Goal: Task Accomplishment & Management: Use online tool/utility

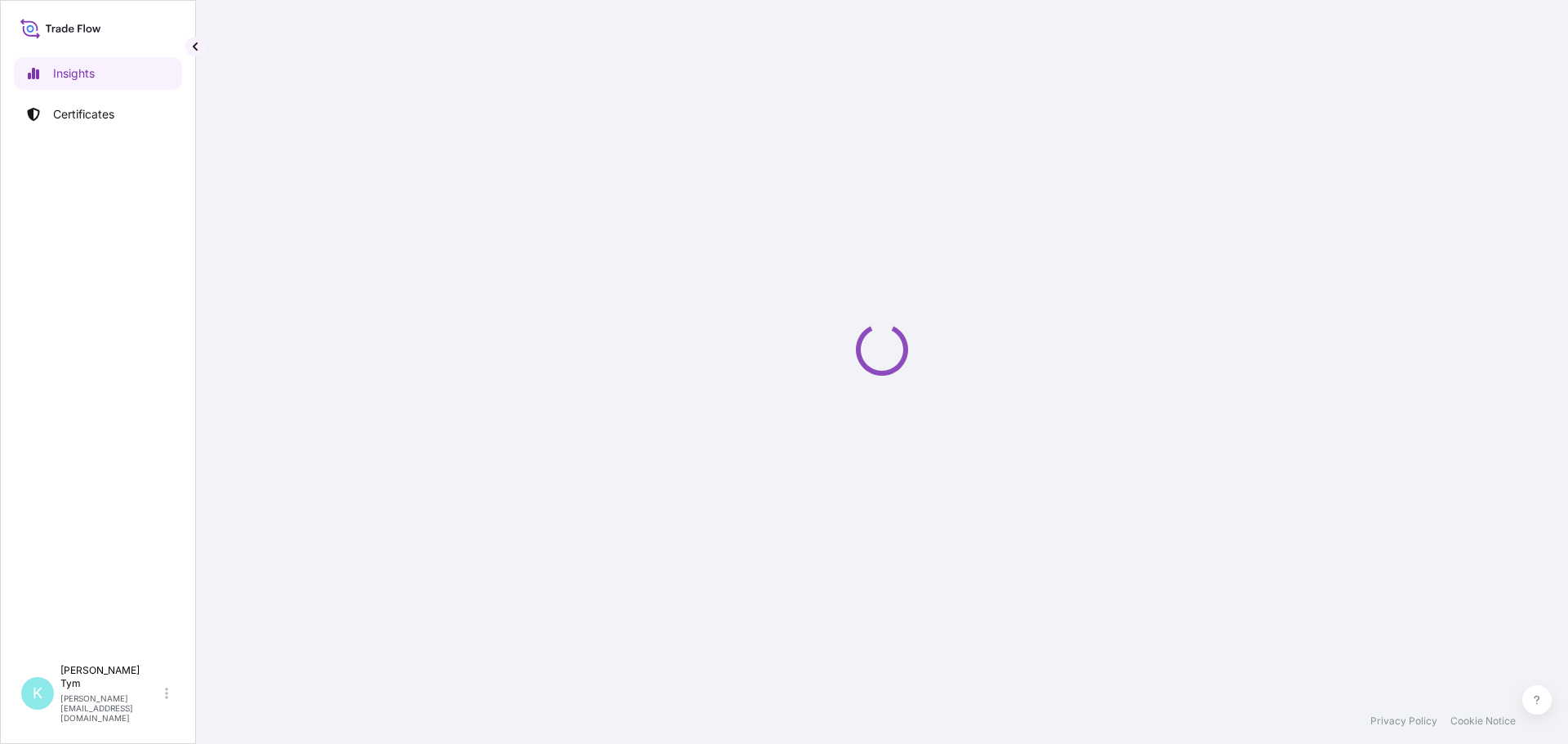
select select "2025"
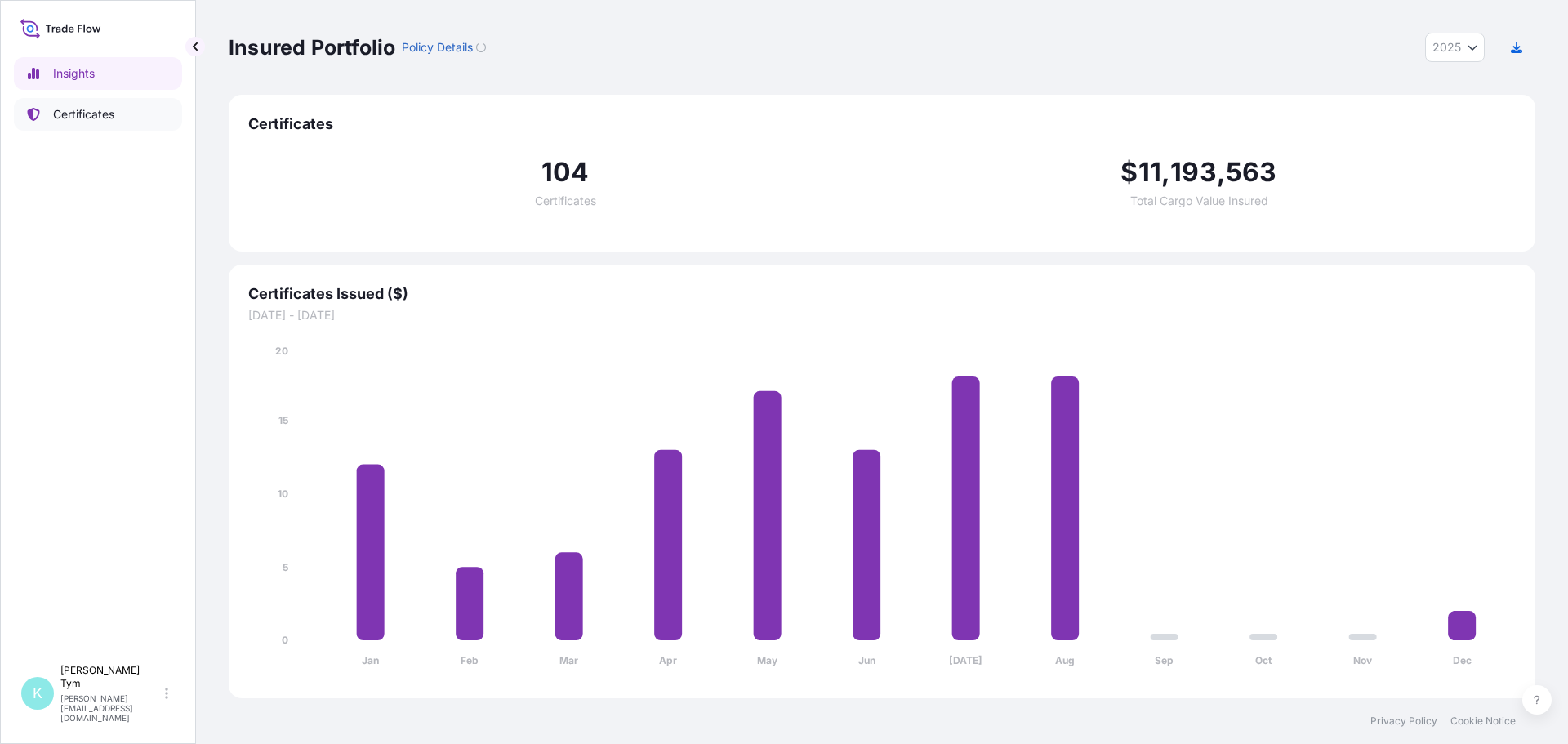
click at [99, 114] on p "Certificates" at bounding box center [84, 114] width 61 height 16
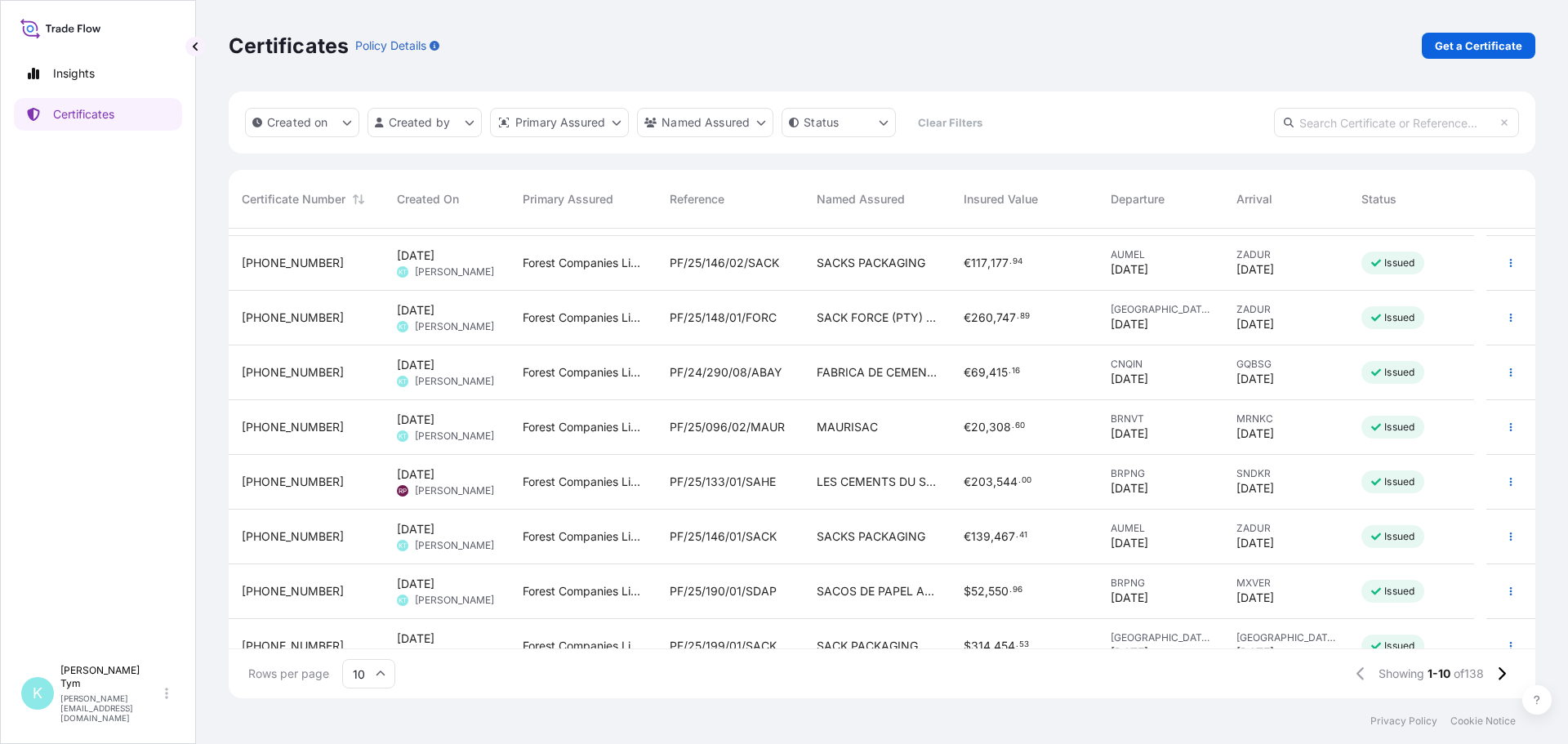
scroll to position [127, 0]
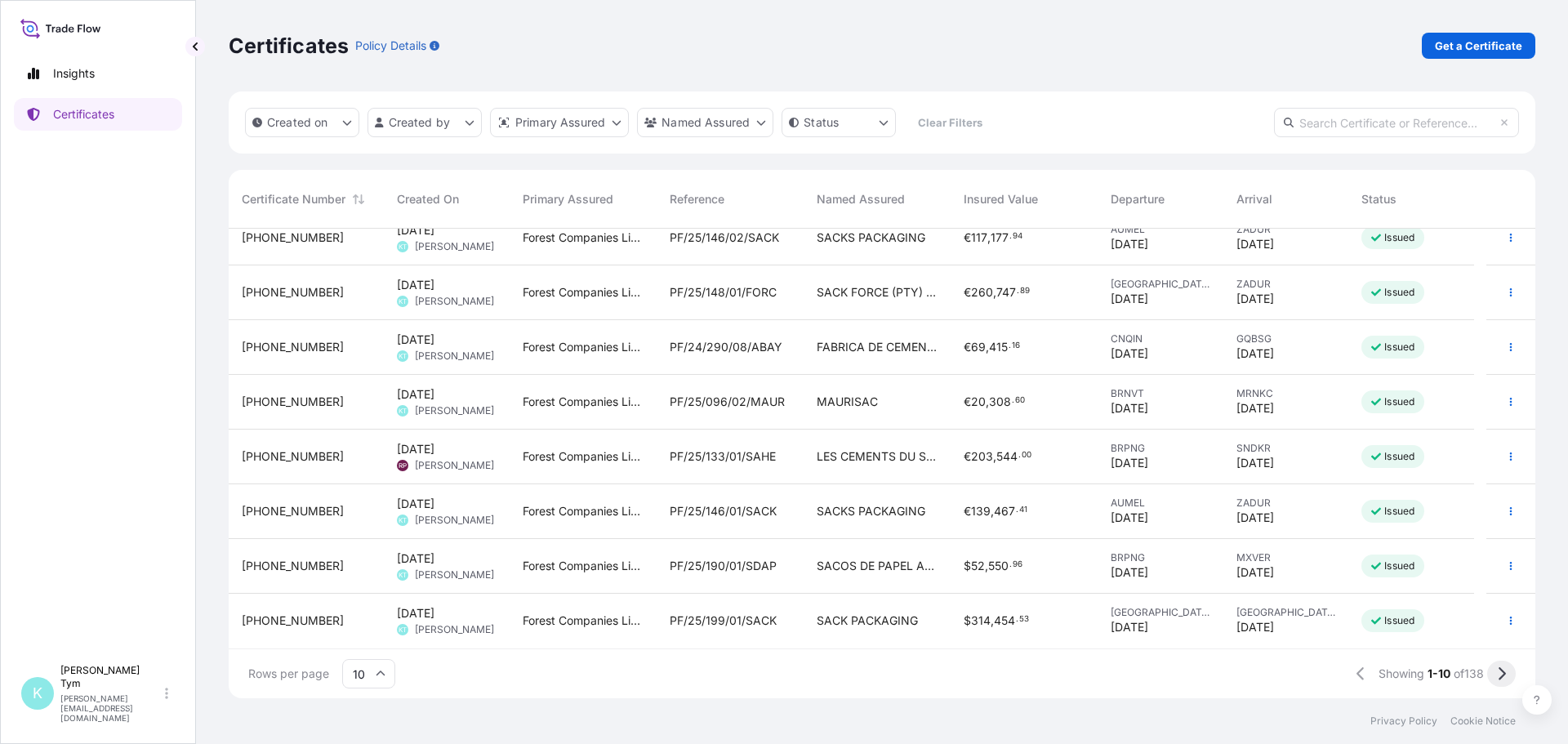
click at [1503, 673] on icon at bounding box center [1503, 673] width 8 height 13
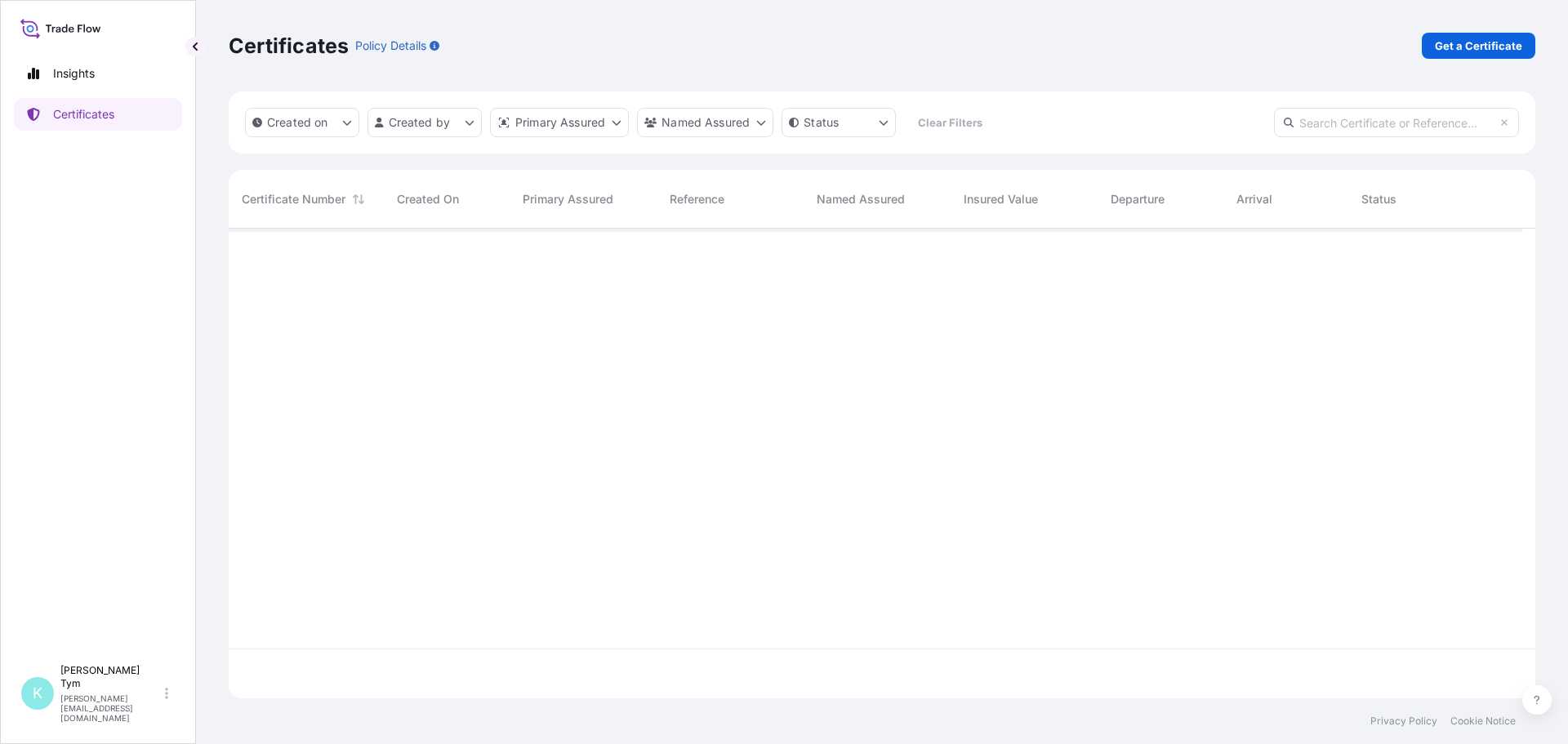
scroll to position [0, 0]
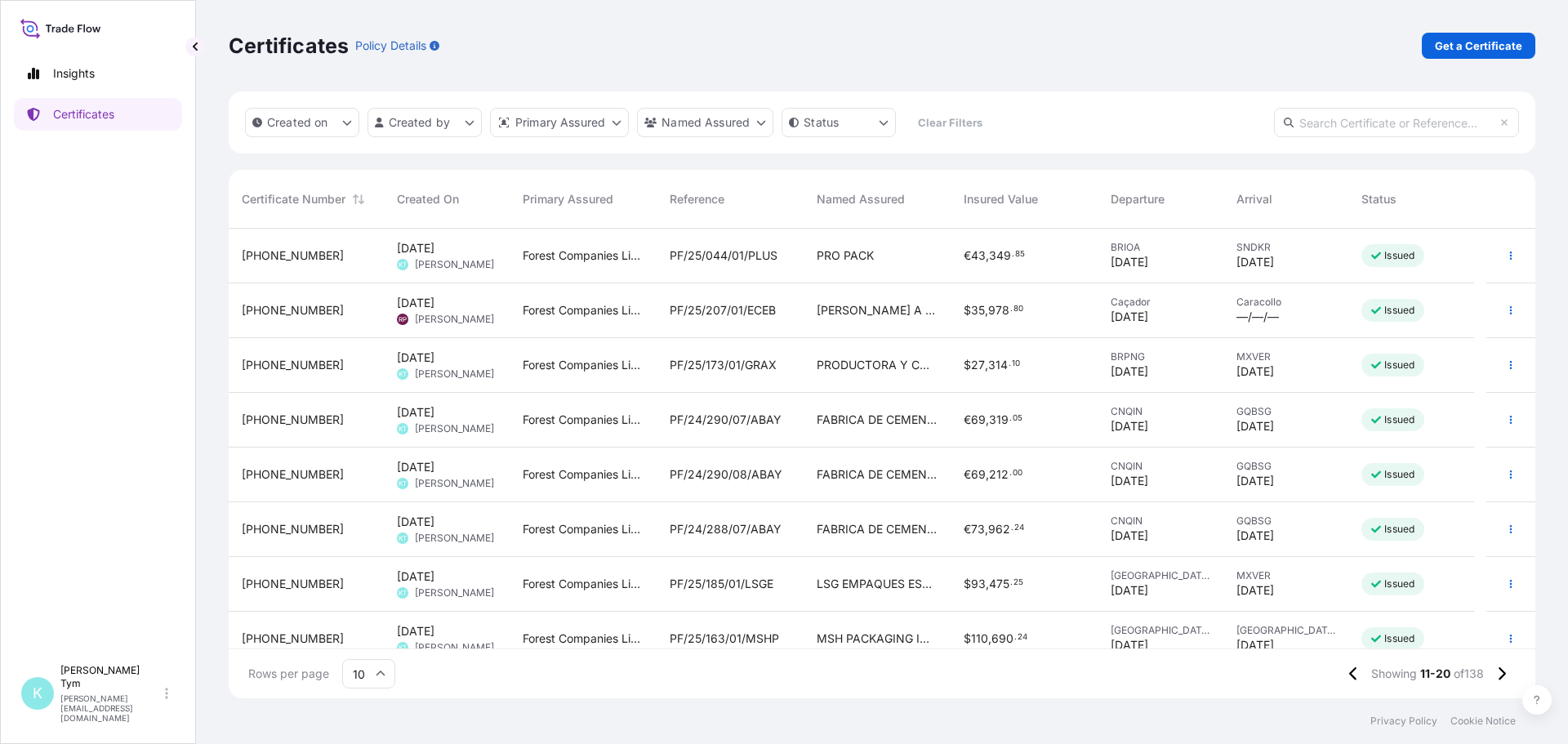
click at [759, 536] on span "PF/24/288/07/ABAY" at bounding box center [726, 529] width 112 height 16
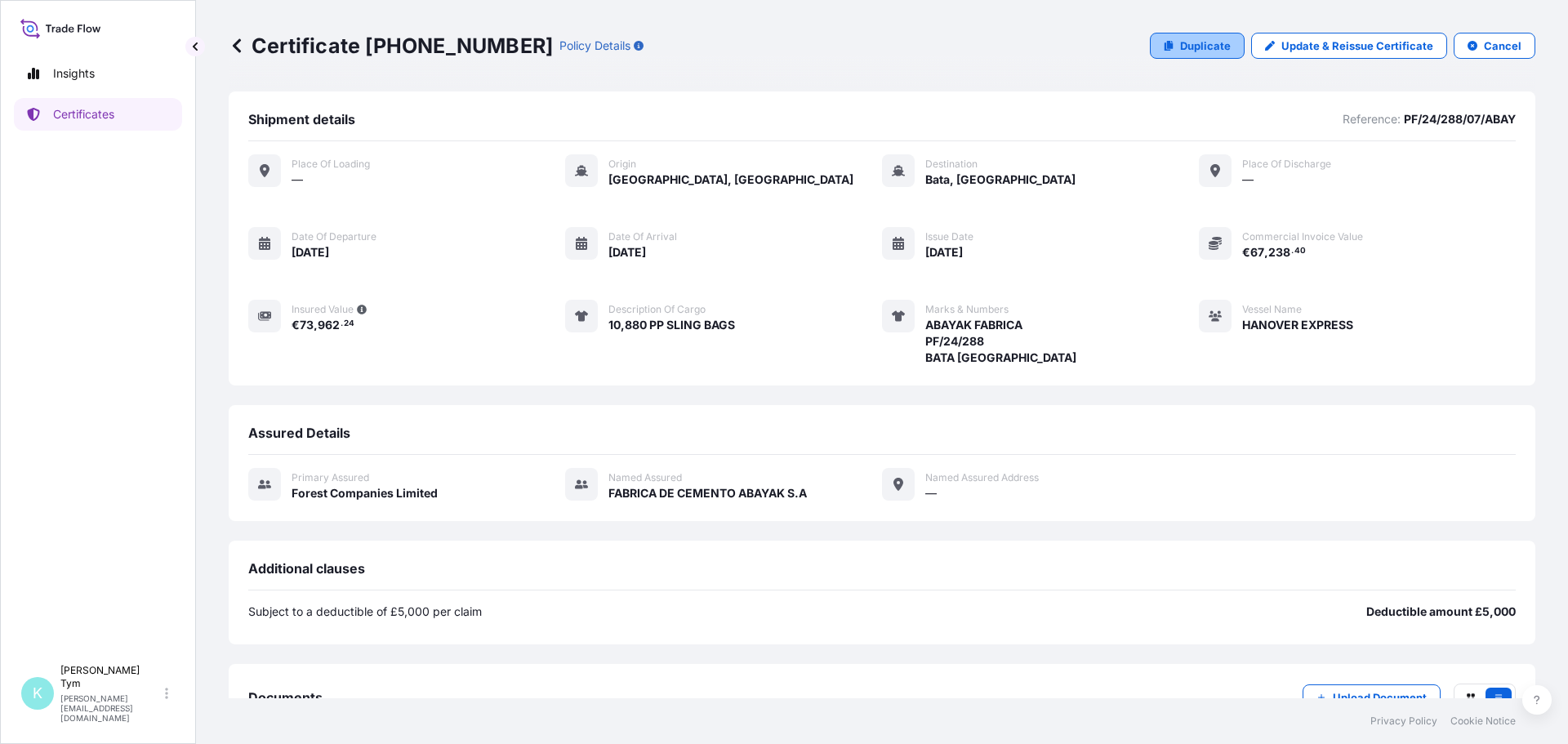
click at [1183, 53] on p "Duplicate" at bounding box center [1205, 46] width 51 height 16
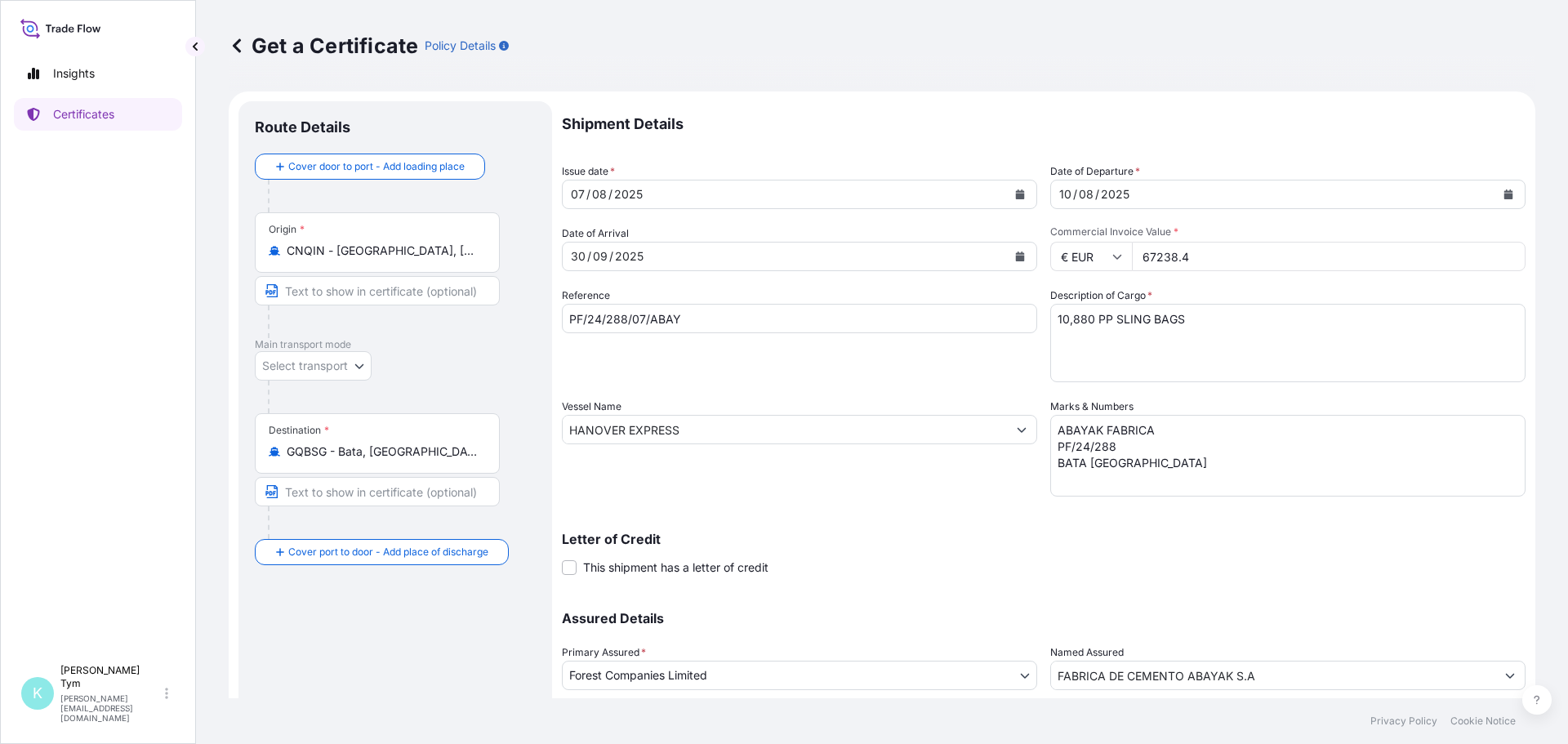
click at [1017, 257] on icon "Calendar" at bounding box center [1020, 256] width 9 height 9
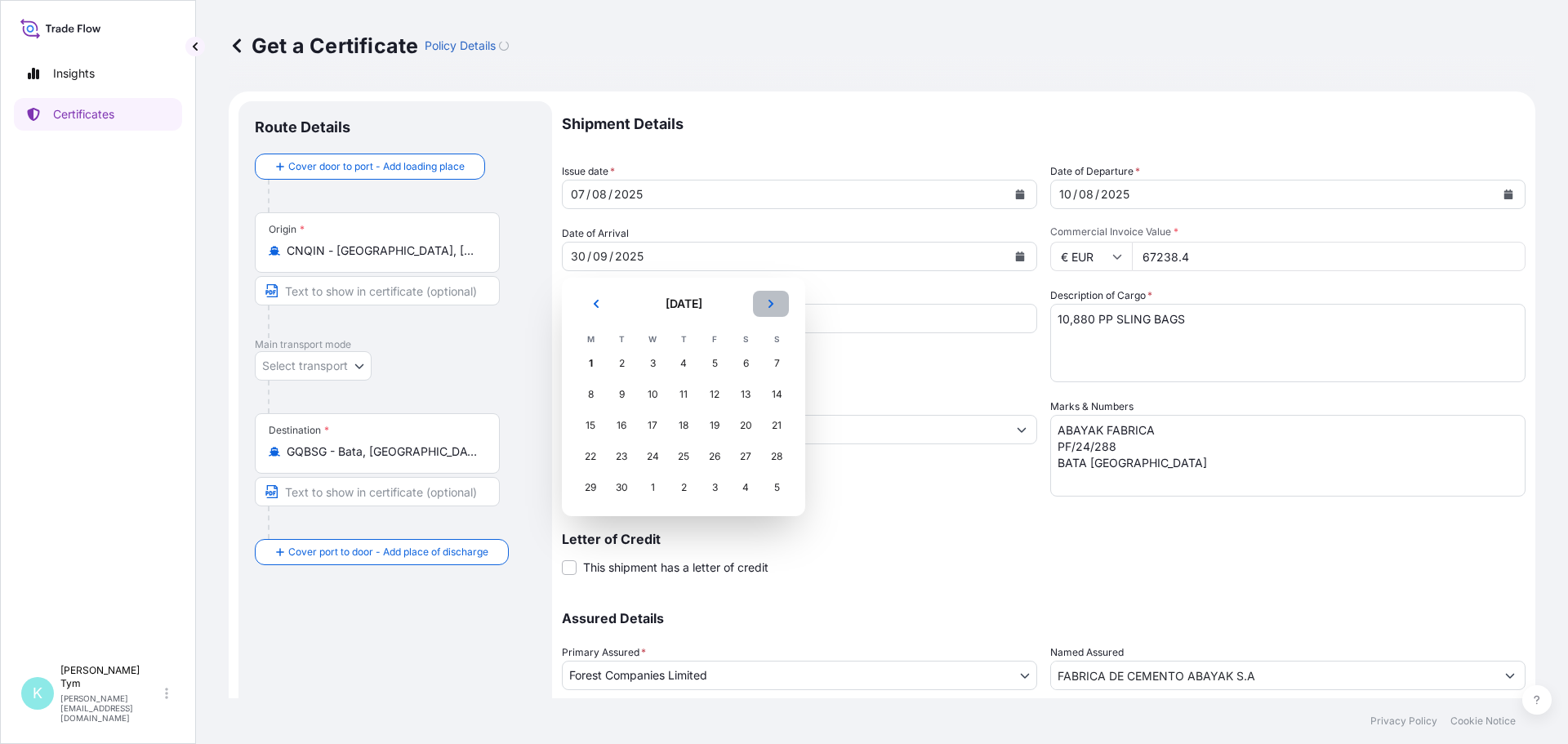
click at [771, 305] on icon "Next" at bounding box center [771, 303] width 9 height 9
click at [583, 459] on div "20" at bounding box center [591, 456] width 29 height 29
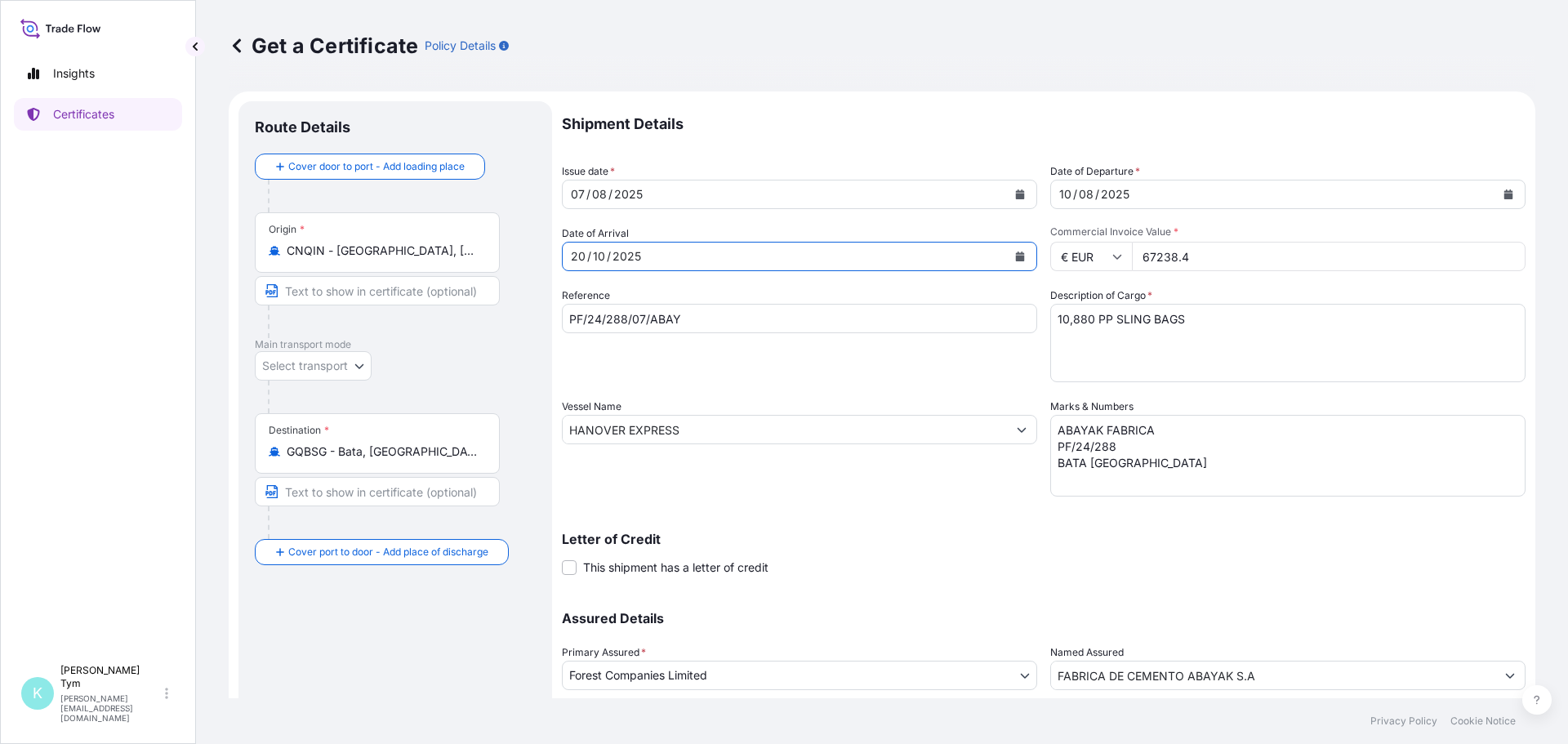
click at [1504, 195] on icon "Calendar" at bounding box center [1509, 194] width 9 height 9
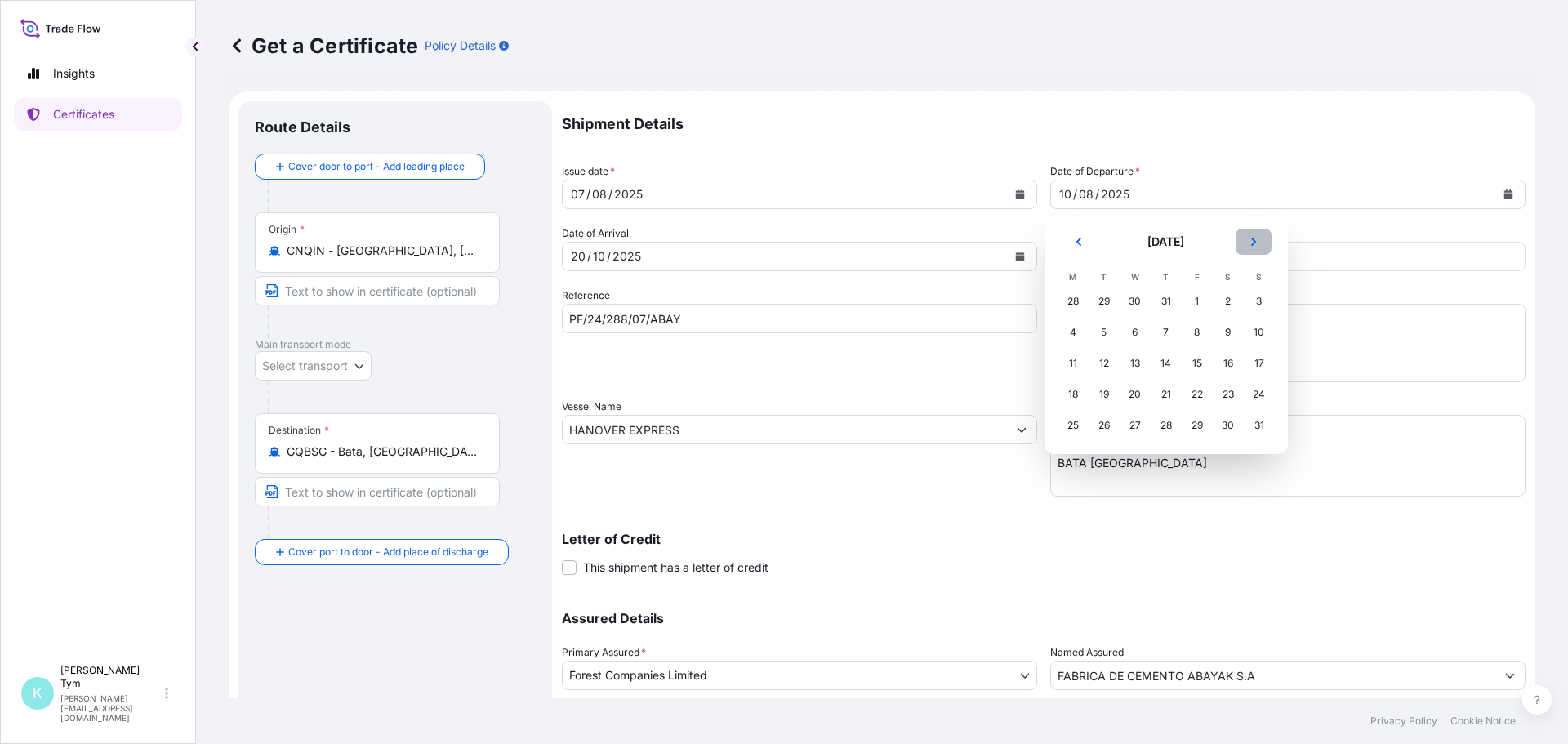
click at [1252, 239] on icon "Next" at bounding box center [1253, 241] width 5 height 8
click at [1135, 301] on div "3" at bounding box center [1136, 301] width 29 height 29
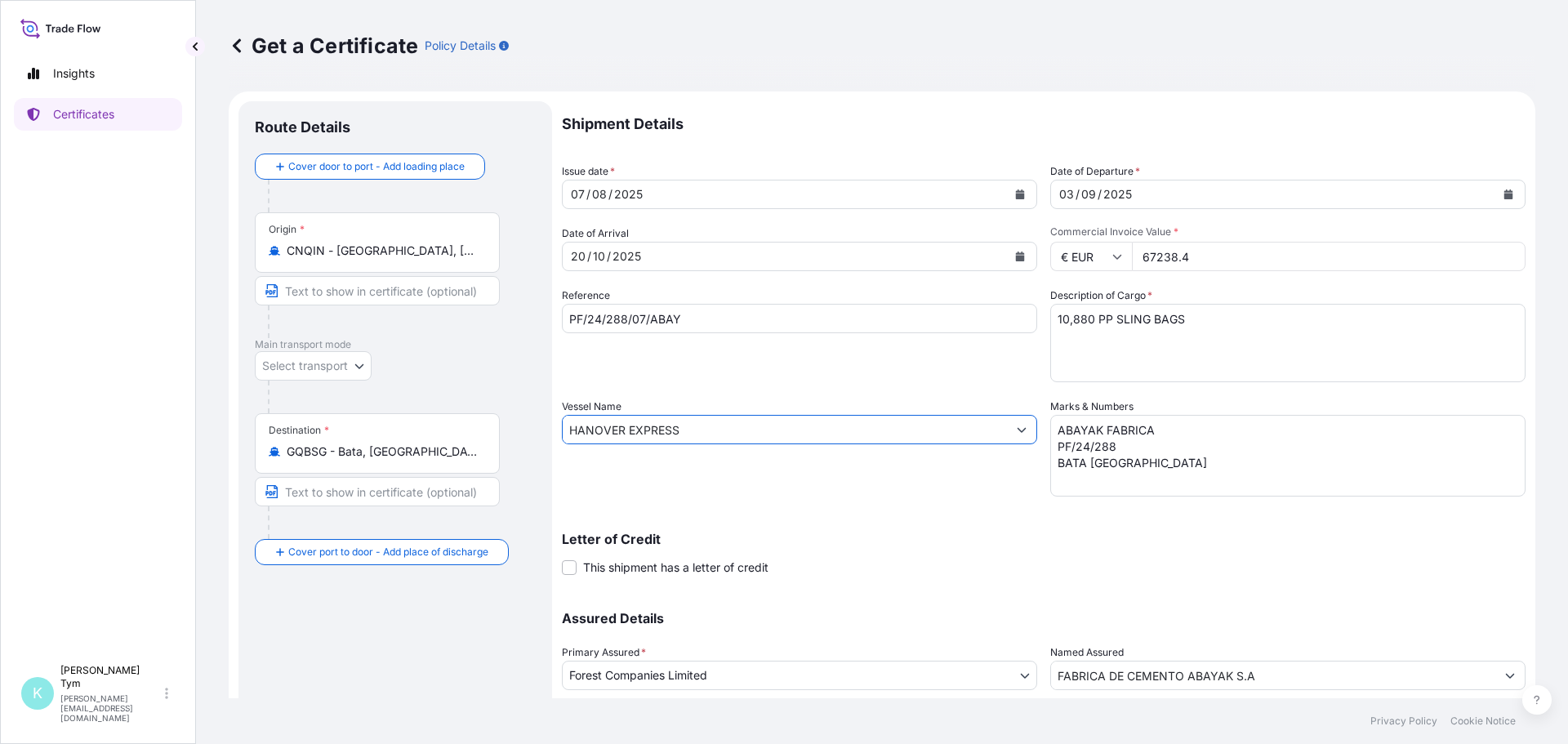
drag, startPoint x: 724, startPoint y: 428, endPoint x: 555, endPoint y: 437, distance: 169.2
click at [555, 437] on form "Route Details Cover door to port - Add loading place Place of loading Road / [G…" at bounding box center [883, 451] width 1307 height 720
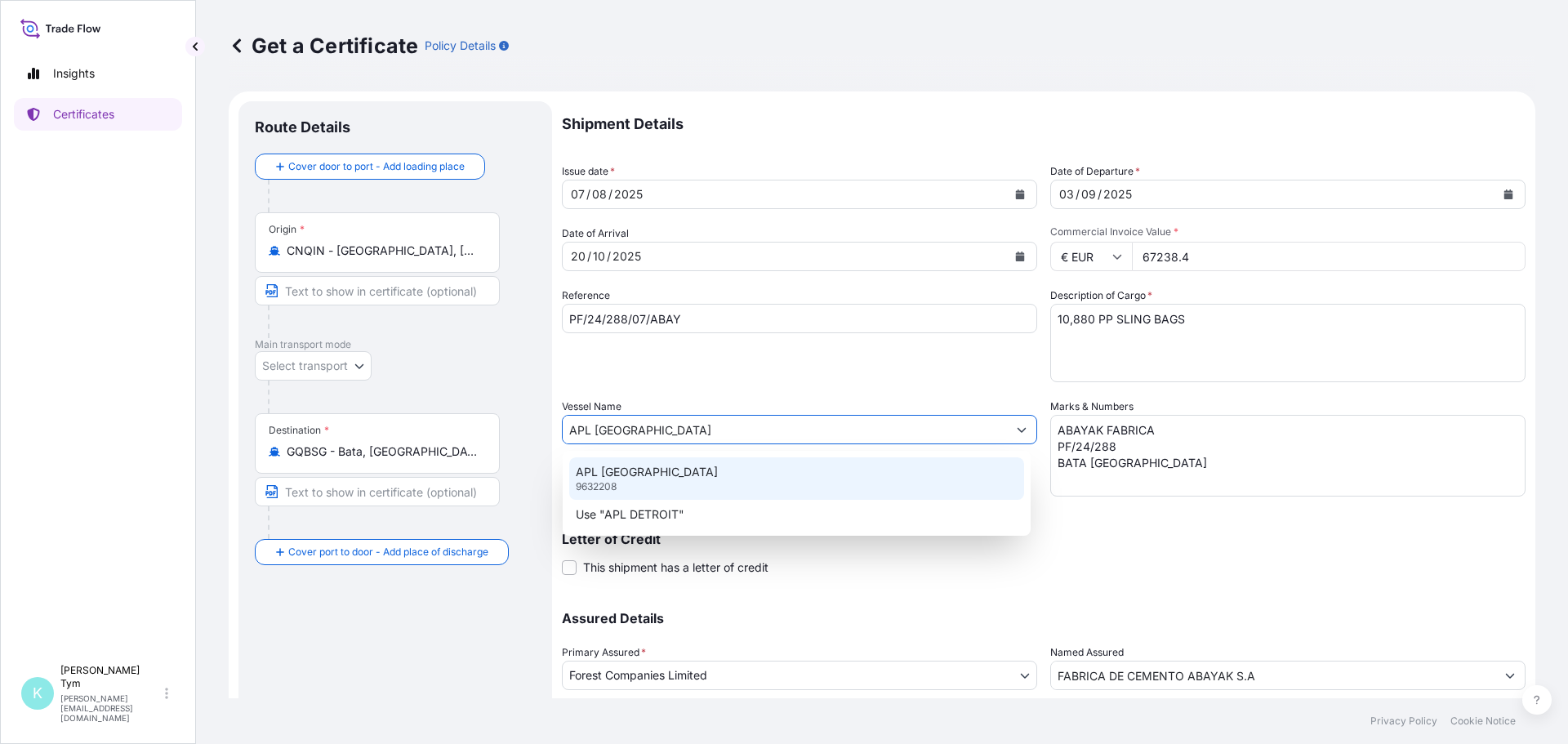
click at [630, 471] on p "APL [GEOGRAPHIC_DATA]" at bounding box center [647, 472] width 142 height 16
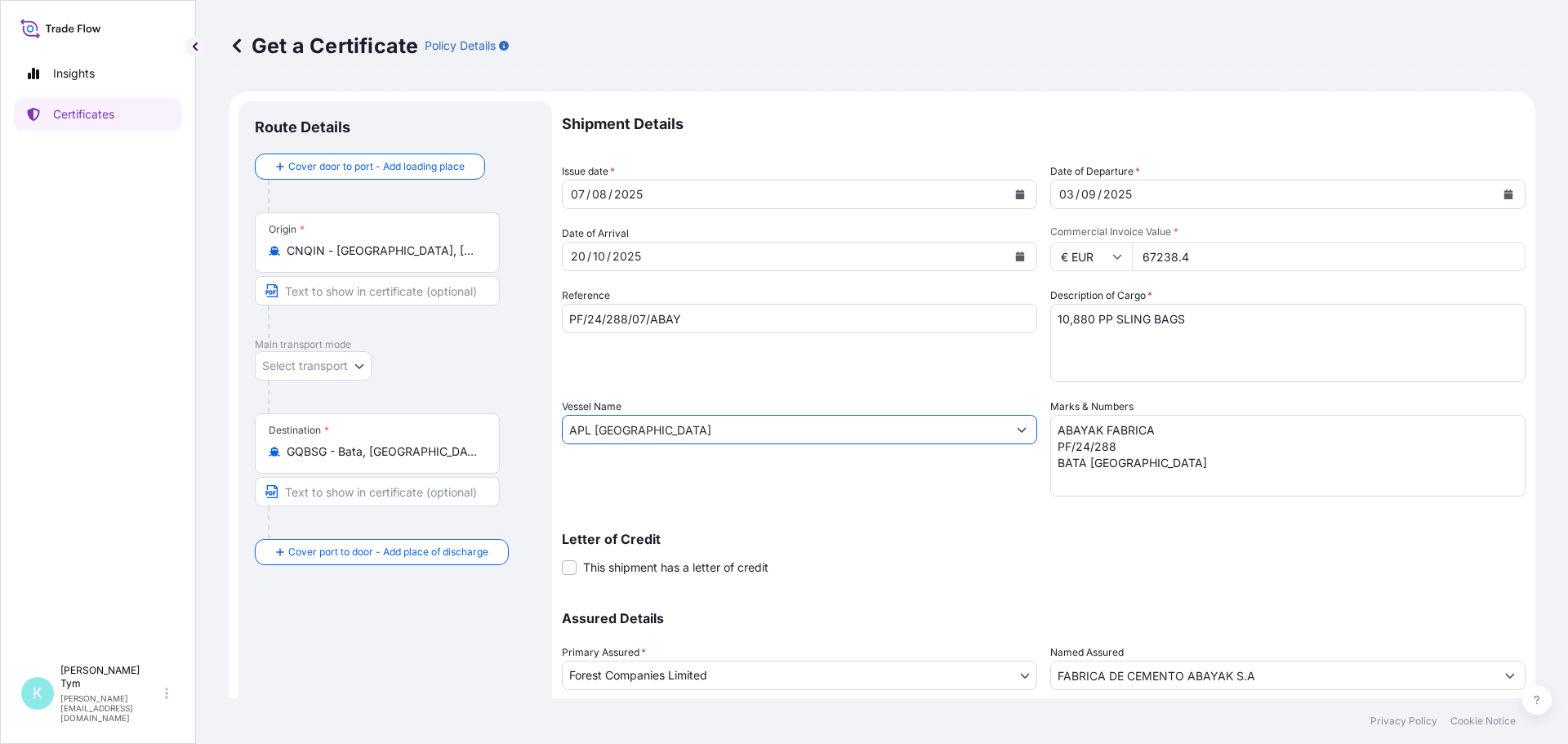
type input "APL [GEOGRAPHIC_DATA]"
click at [643, 318] on input "PF/24/288/07/ABAY" at bounding box center [800, 319] width 475 height 29
type input "PF/24/288/08/ABAY"
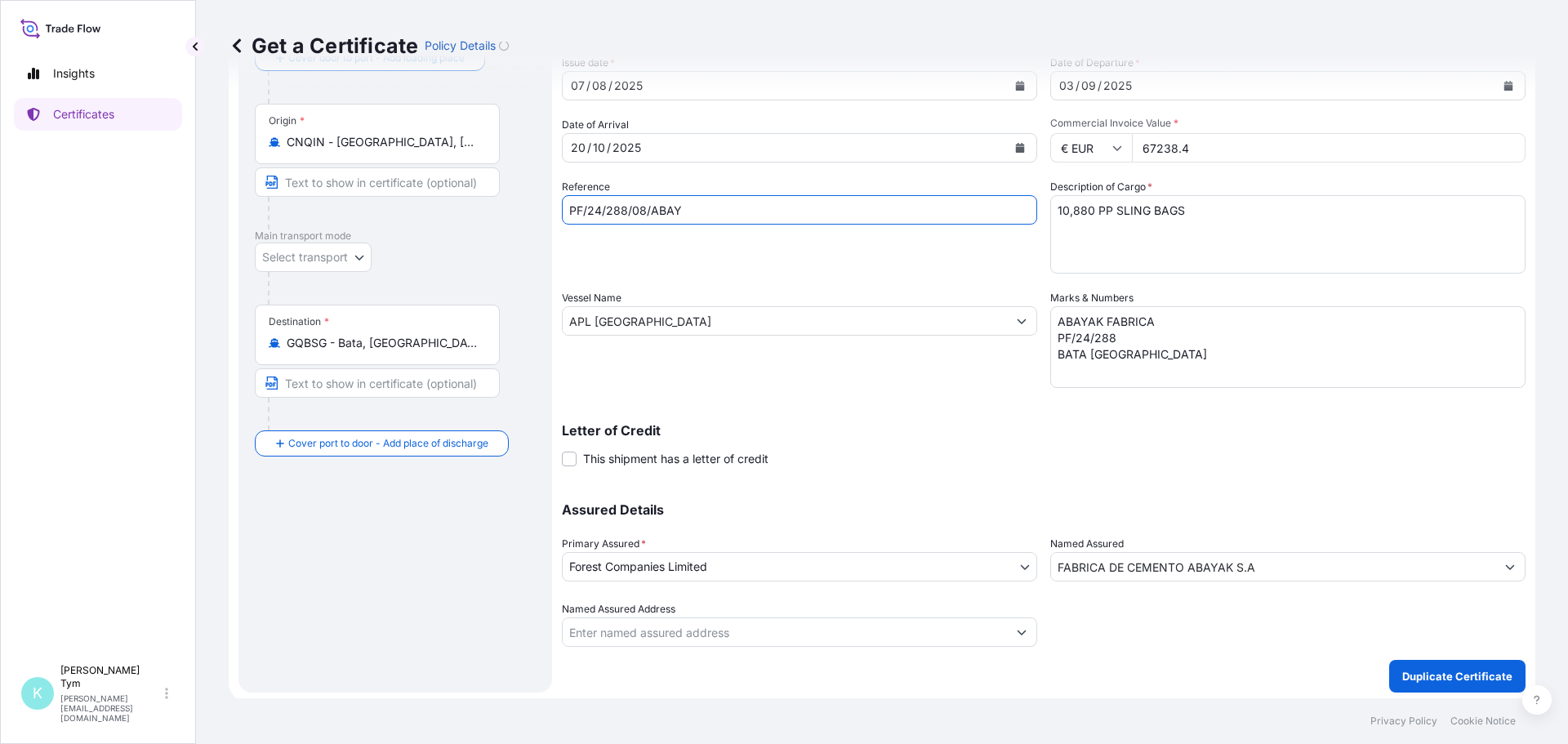
scroll to position [113, 0]
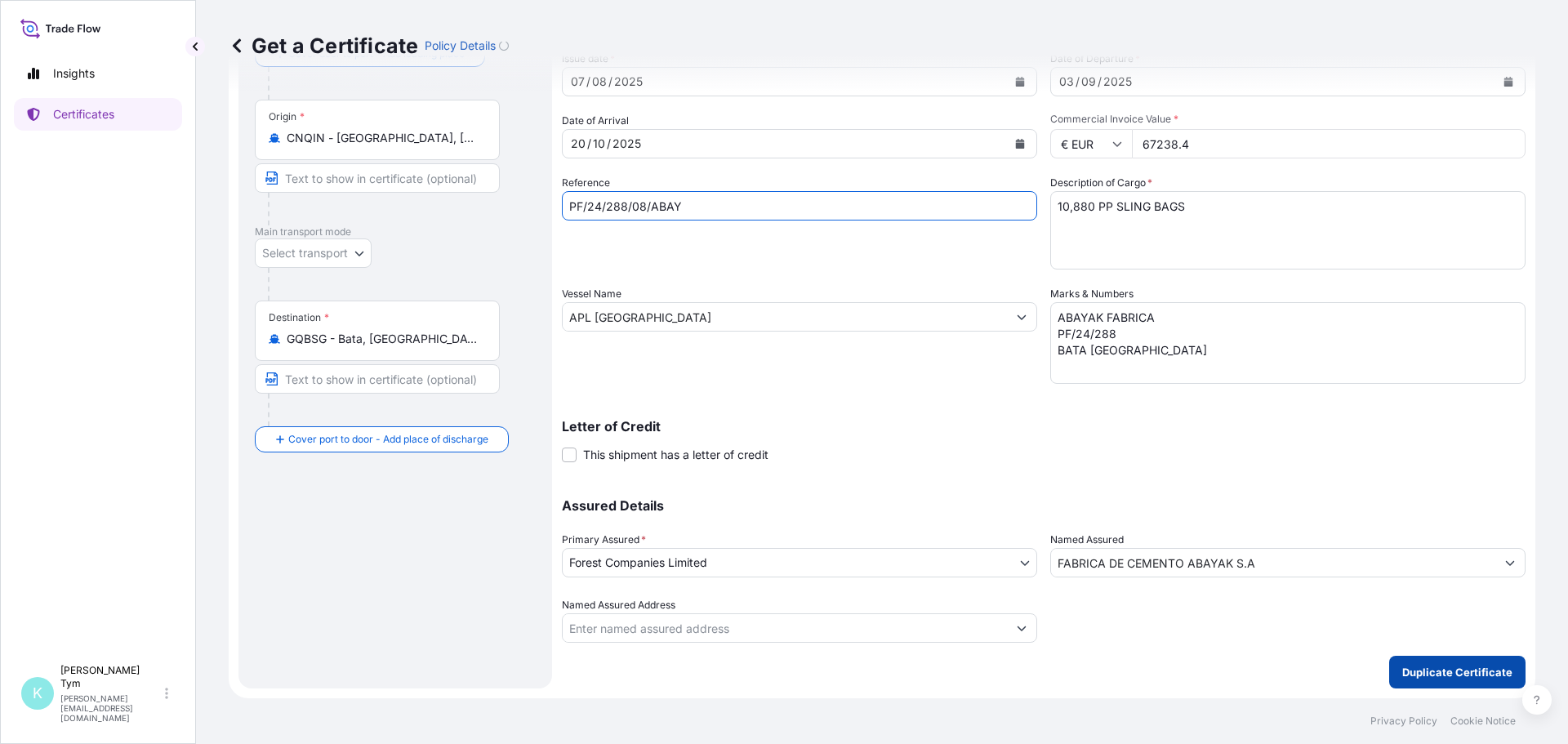
click at [1428, 672] on p "Duplicate Certificate" at bounding box center [1458, 672] width 110 height 16
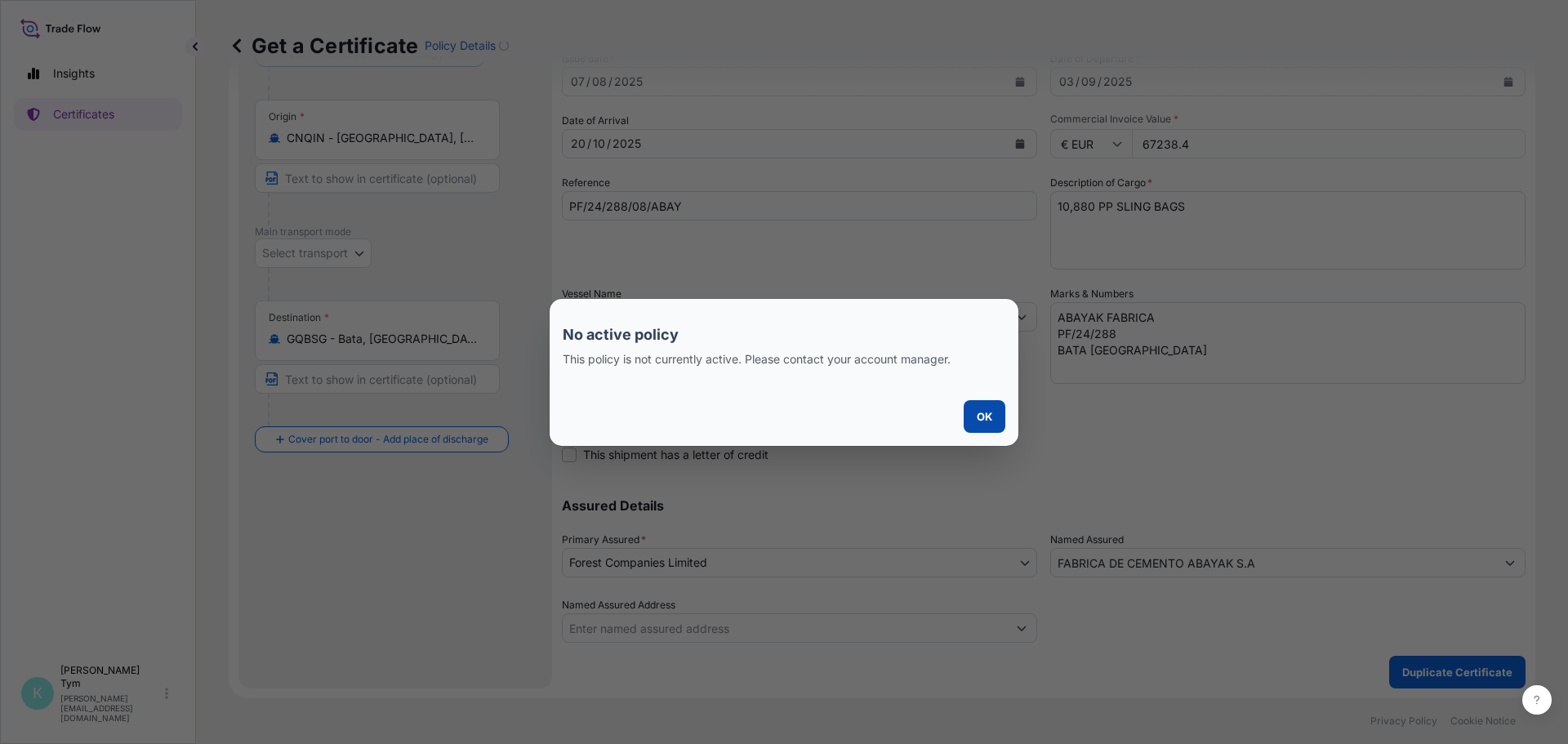
click at [989, 416] on p "OK" at bounding box center [985, 416] width 15 height 16
